Goal: Check status: Check status

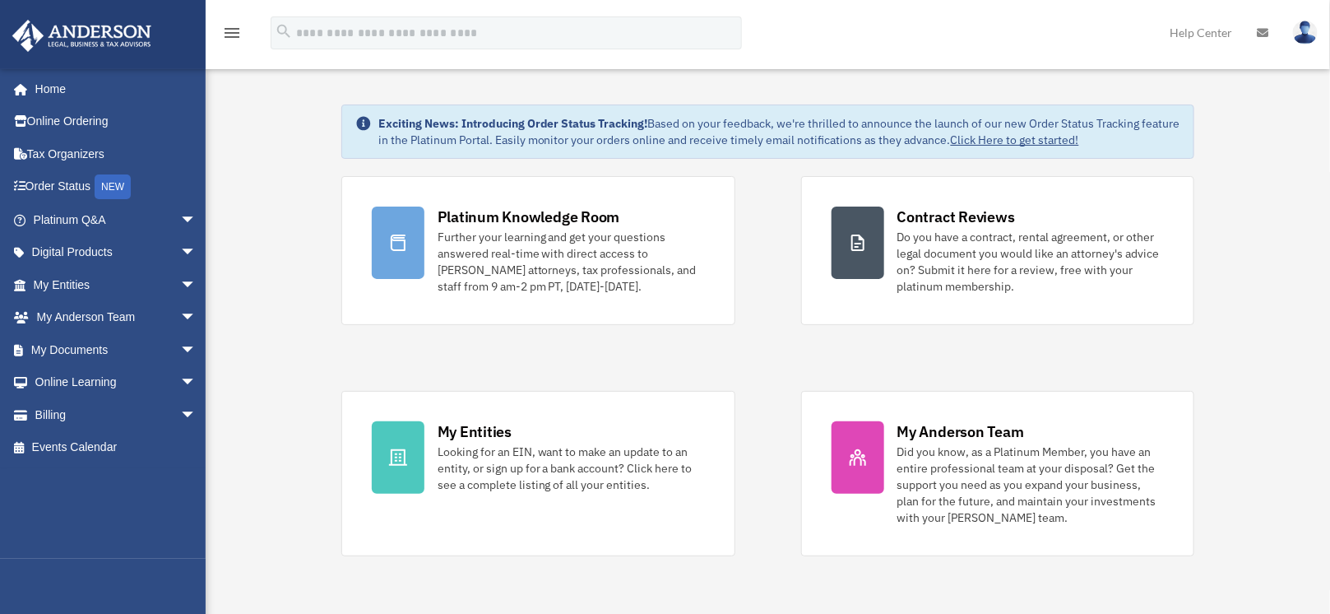
scroll to position [39, 0]
click at [180, 415] on span "arrow_drop_down" at bounding box center [196, 415] width 33 height 34
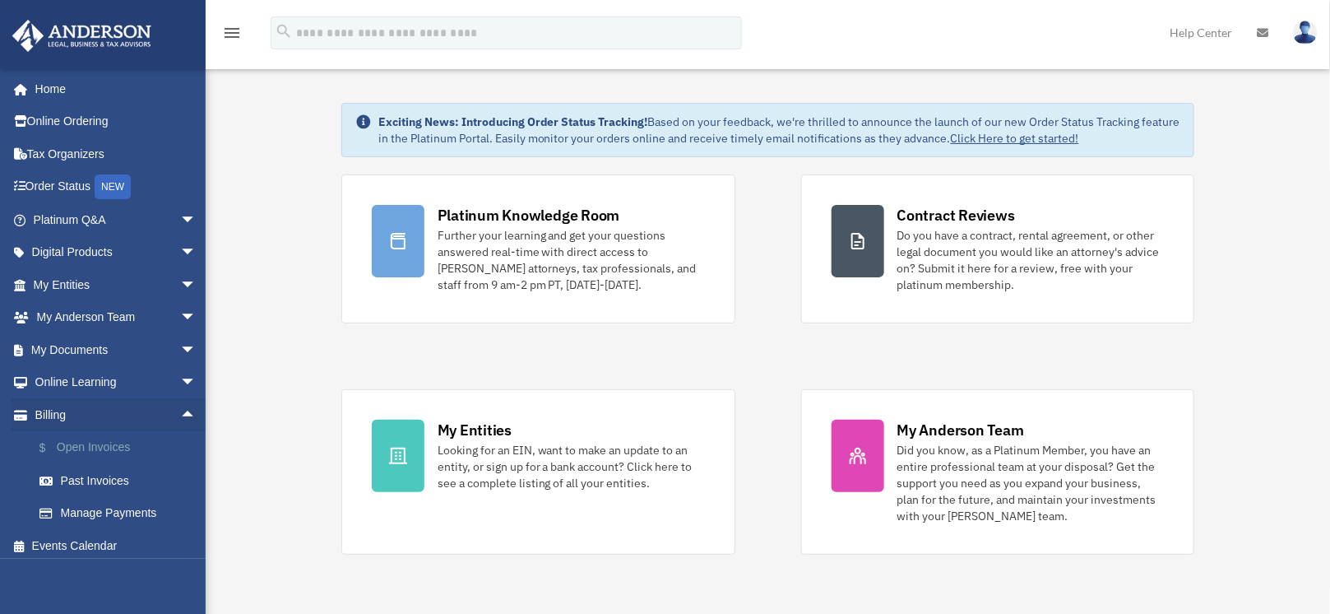
click at [100, 449] on link "$ Open Invoices" at bounding box center [122, 448] width 198 height 34
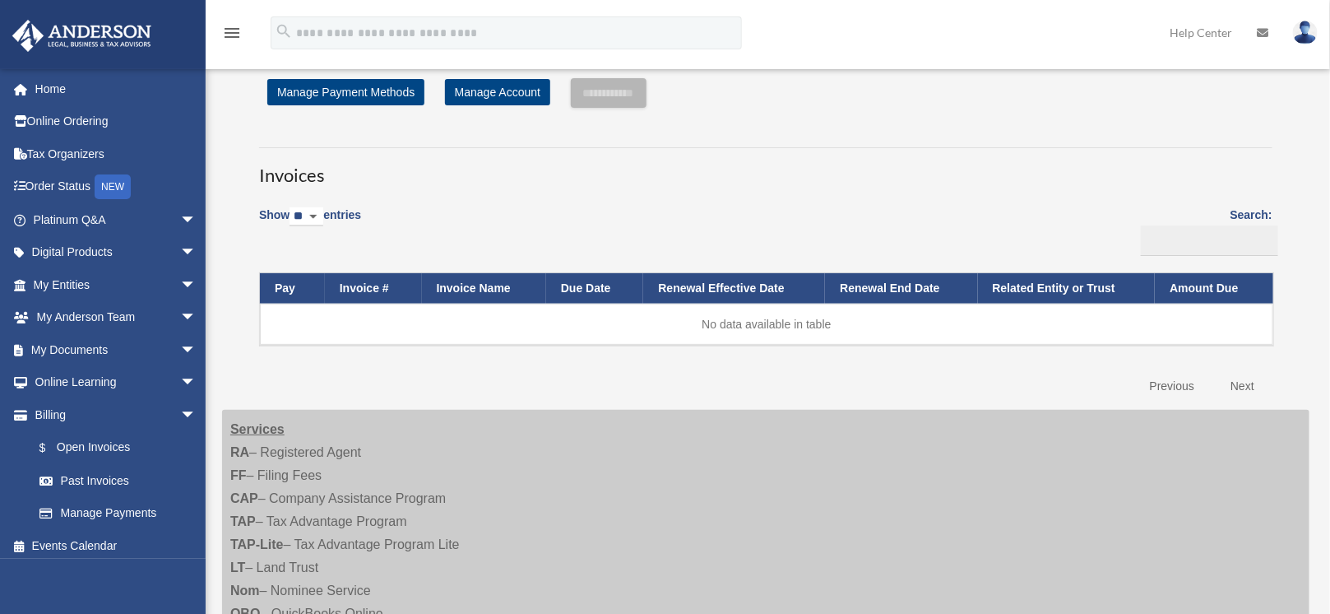
scroll to position [115, 0]
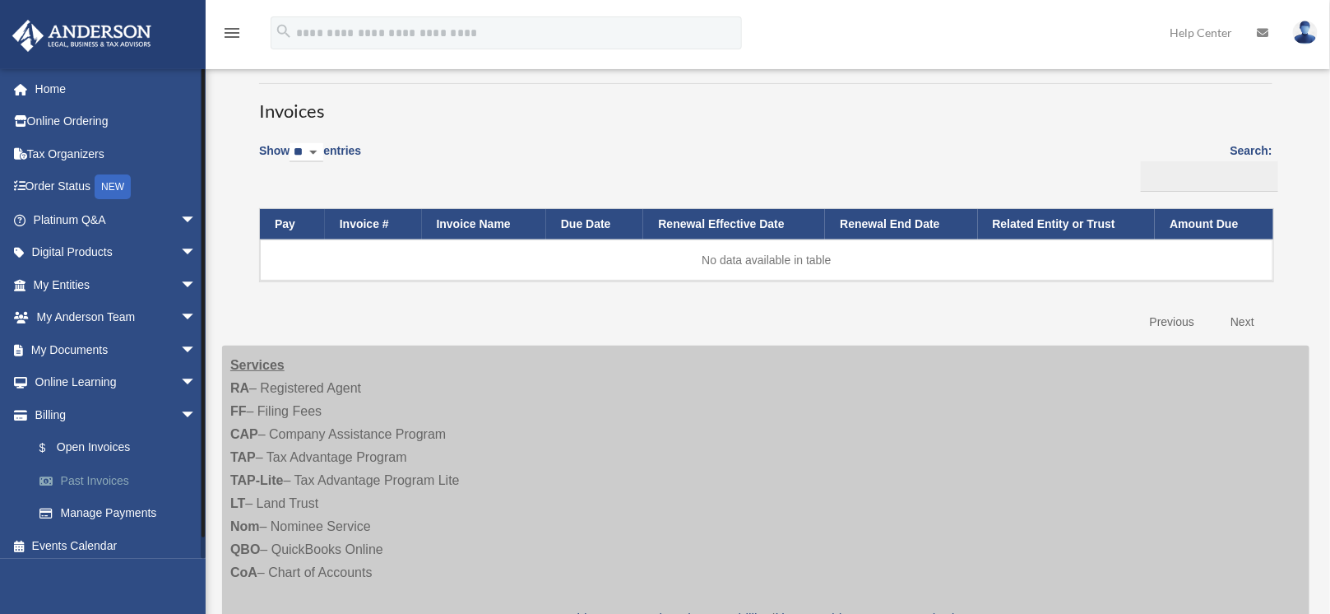
click at [97, 482] on link "Past Invoices" at bounding box center [122, 480] width 198 height 33
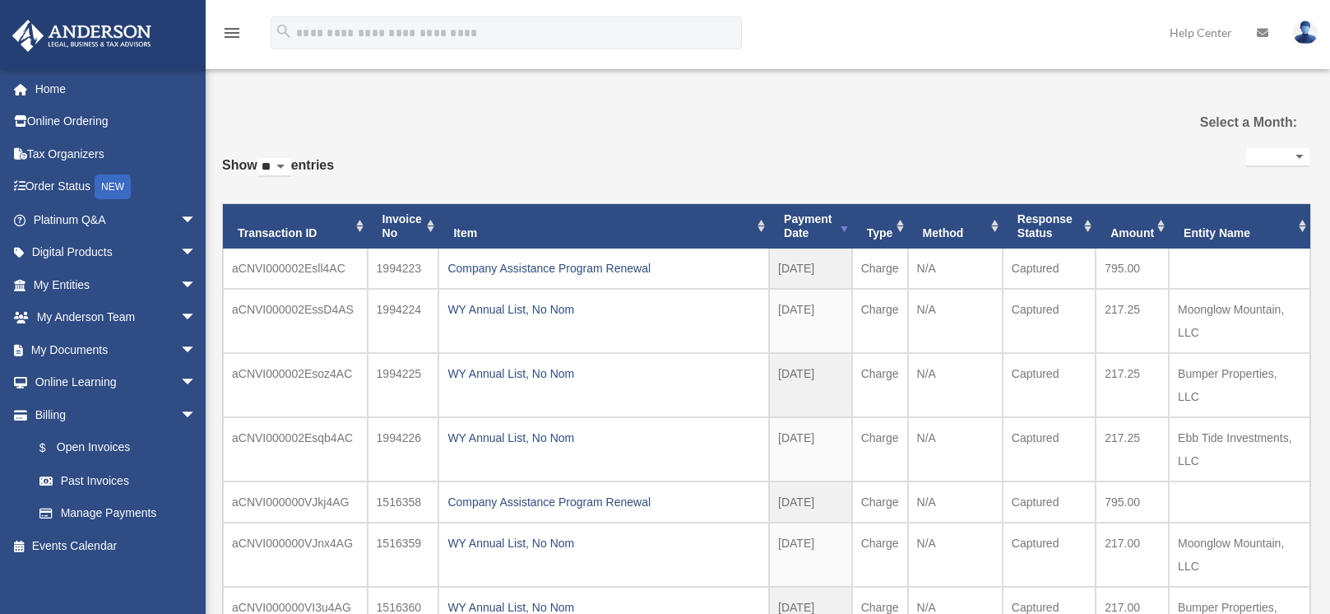
select select
